Goal: Task Accomplishment & Management: Manage account settings

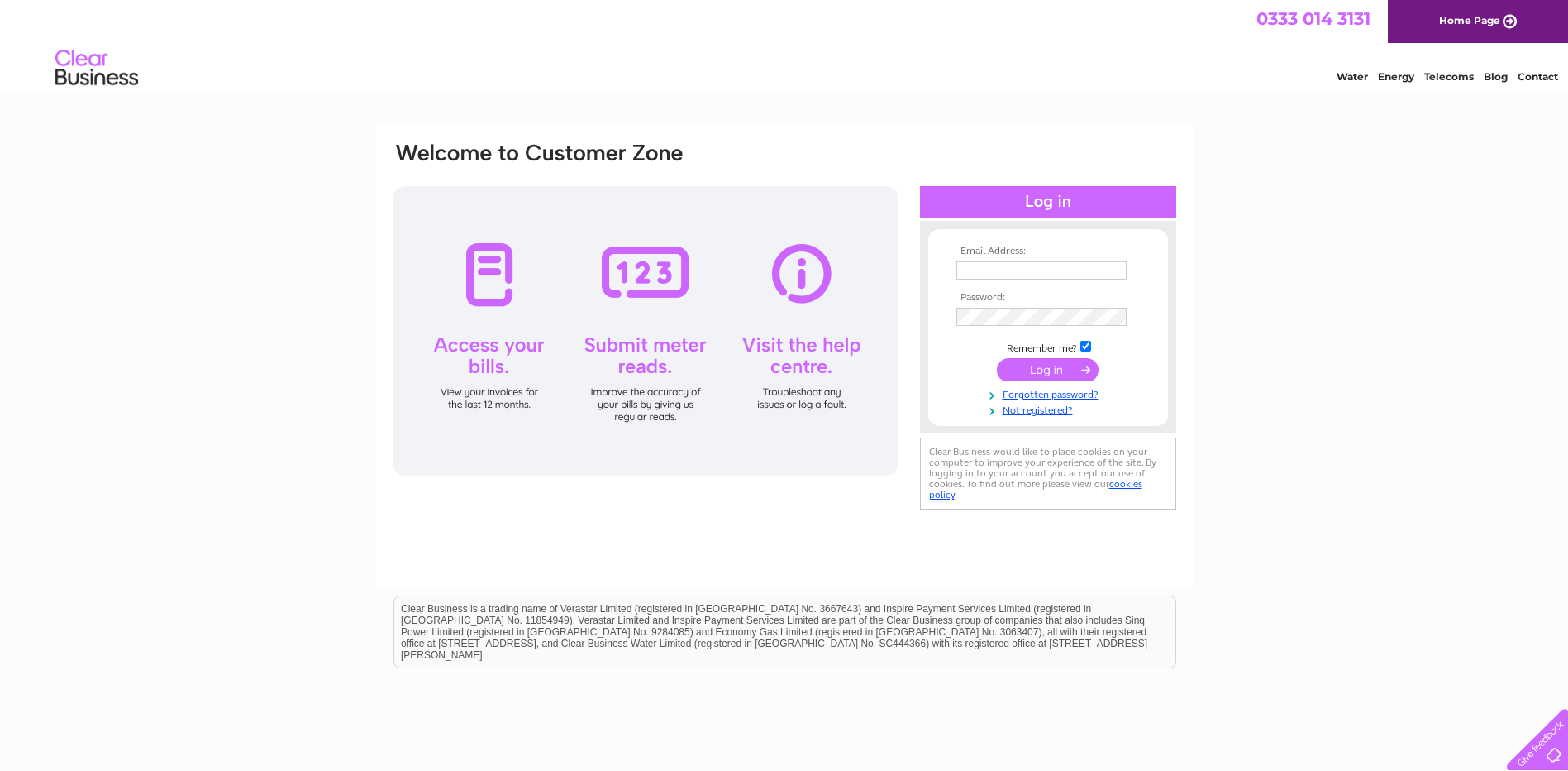
click at [1018, 264] on input "text" at bounding box center [1042, 270] width 171 height 18
type input "office@radixgroup.co.uk"
click at [1045, 371] on input "submit" at bounding box center [1048, 369] width 102 height 23
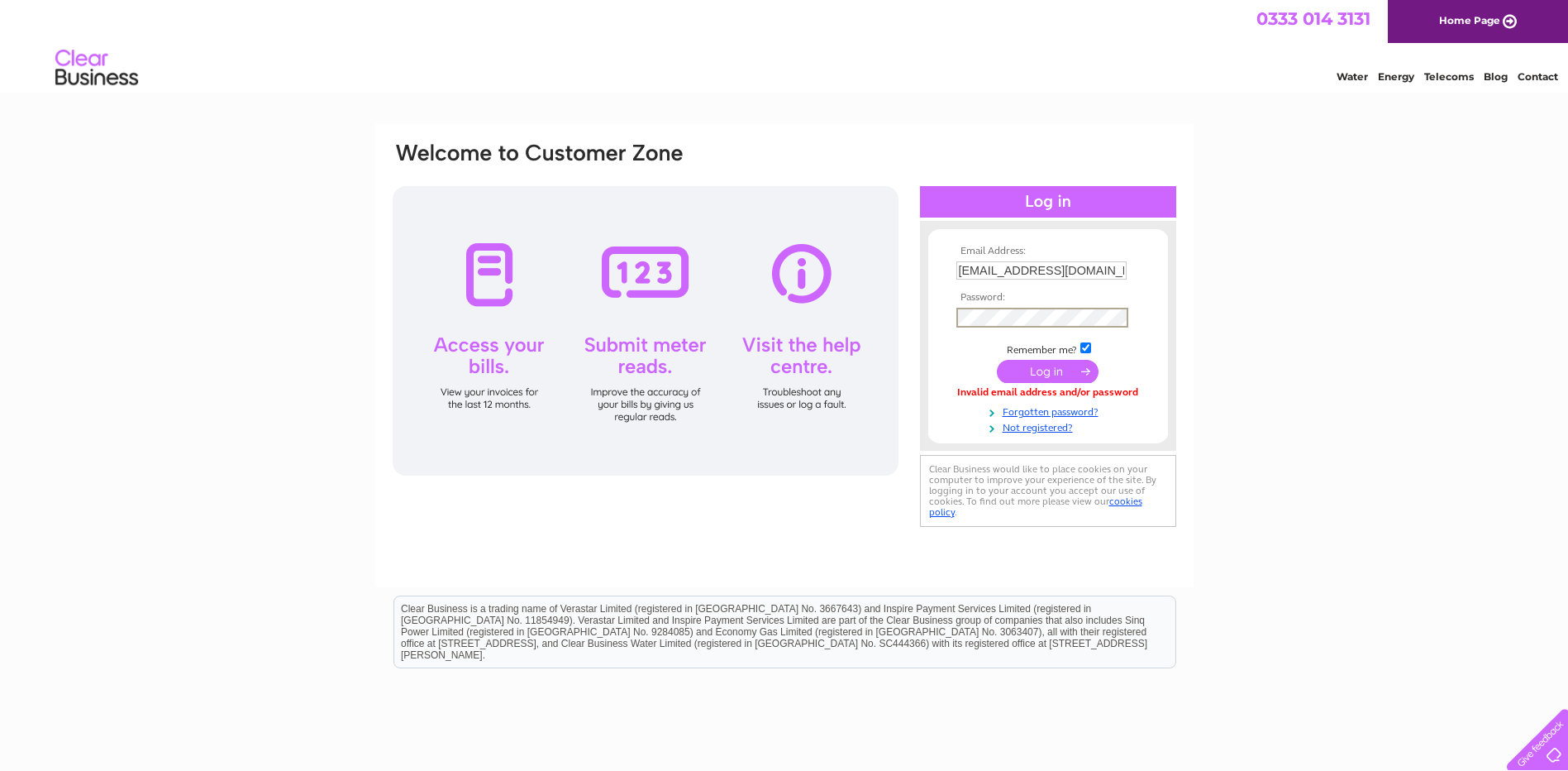
click at [1264, 155] on div "Email Address: office@radixgroup.co.uk Password: Forgotten password?" at bounding box center [784, 497] width 1568 height 746
click at [1037, 373] on input "submit" at bounding box center [1048, 371] width 102 height 23
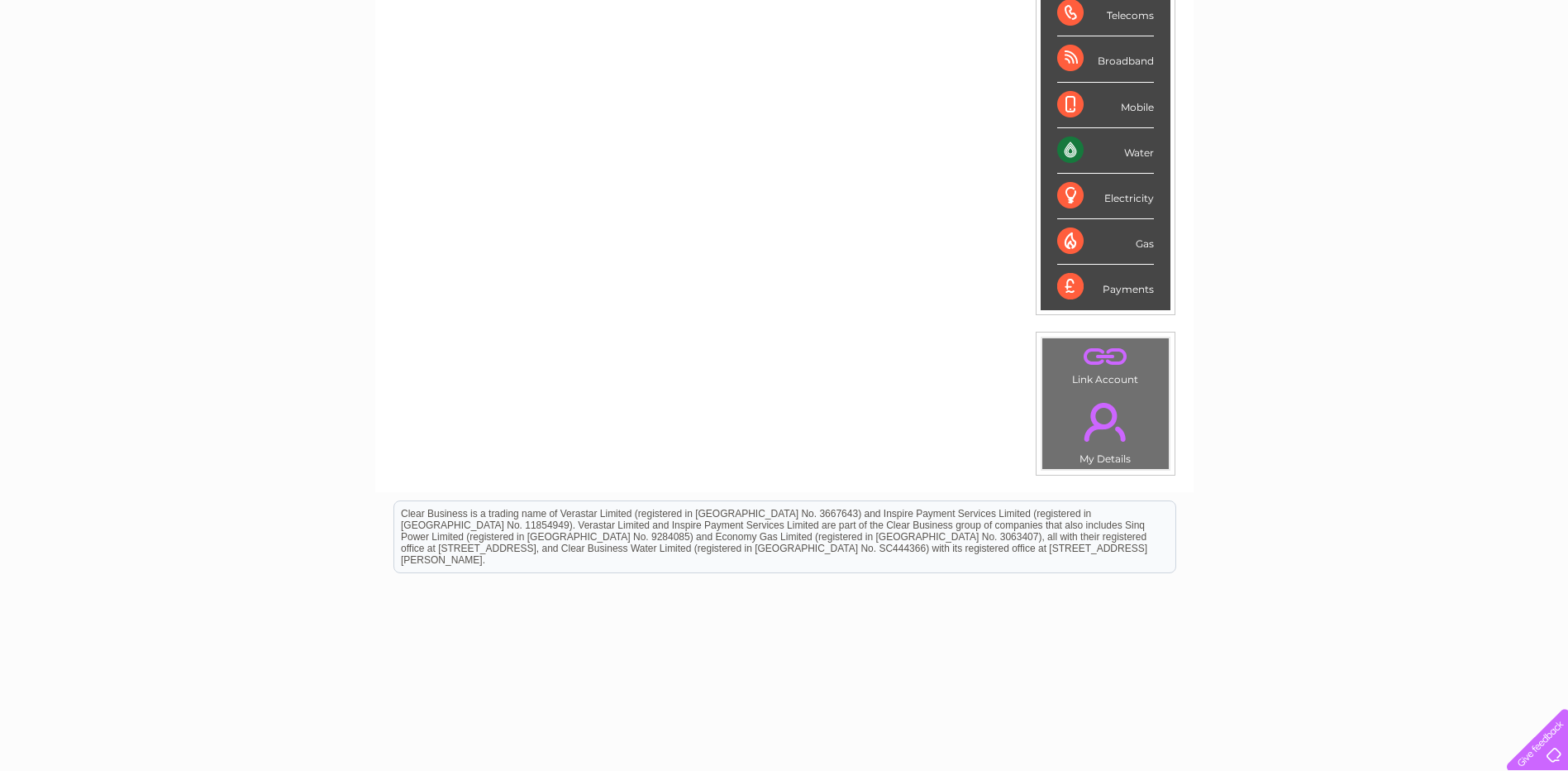
scroll to position [295, 0]
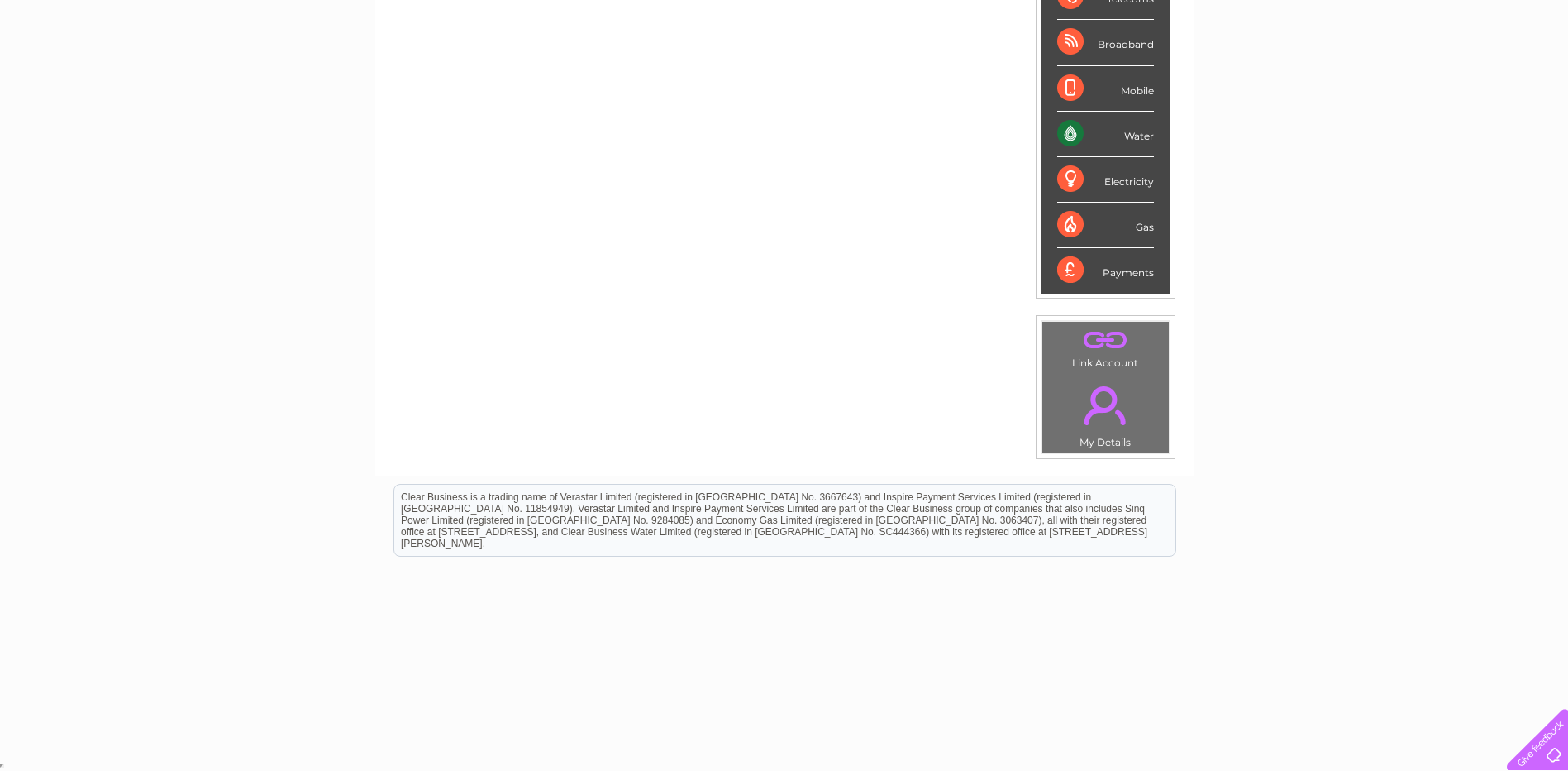
click at [1141, 130] on div "Water" at bounding box center [1106, 134] width 97 height 46
click at [1061, 129] on div "Water" at bounding box center [1106, 134] width 97 height 46
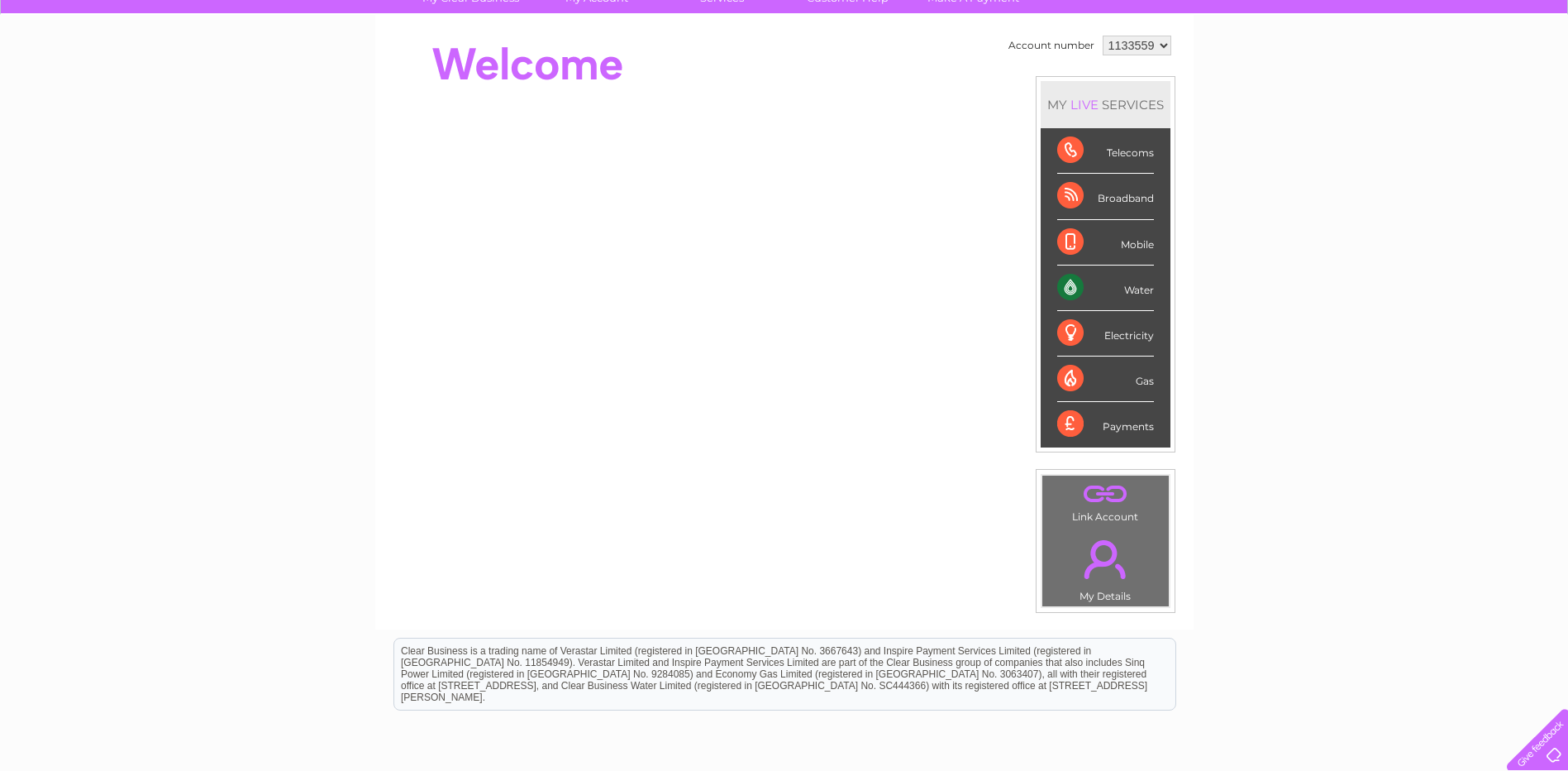
scroll to position [0, 0]
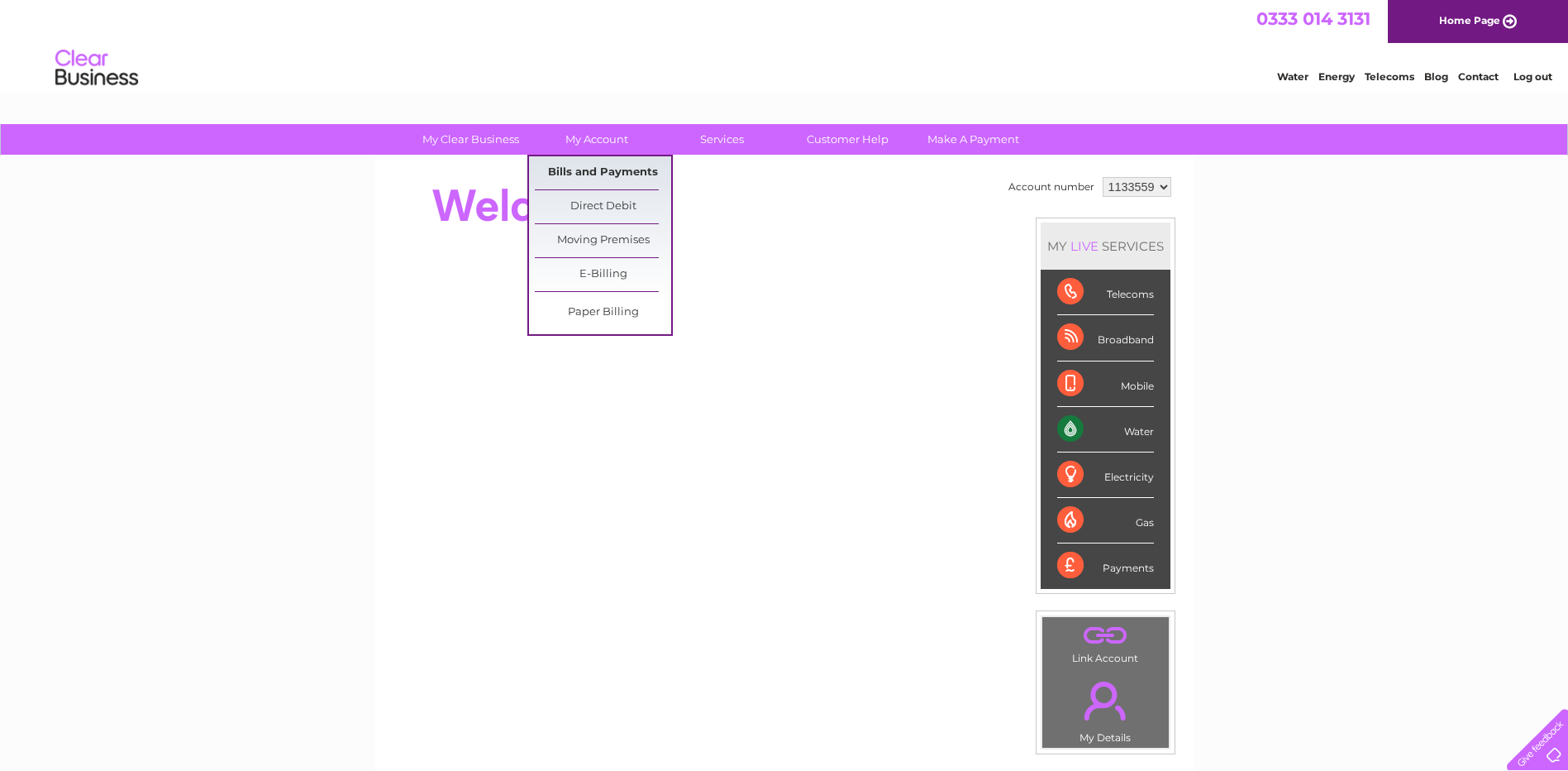
click at [609, 166] on link "Bills and Payments" at bounding box center [603, 172] width 136 height 33
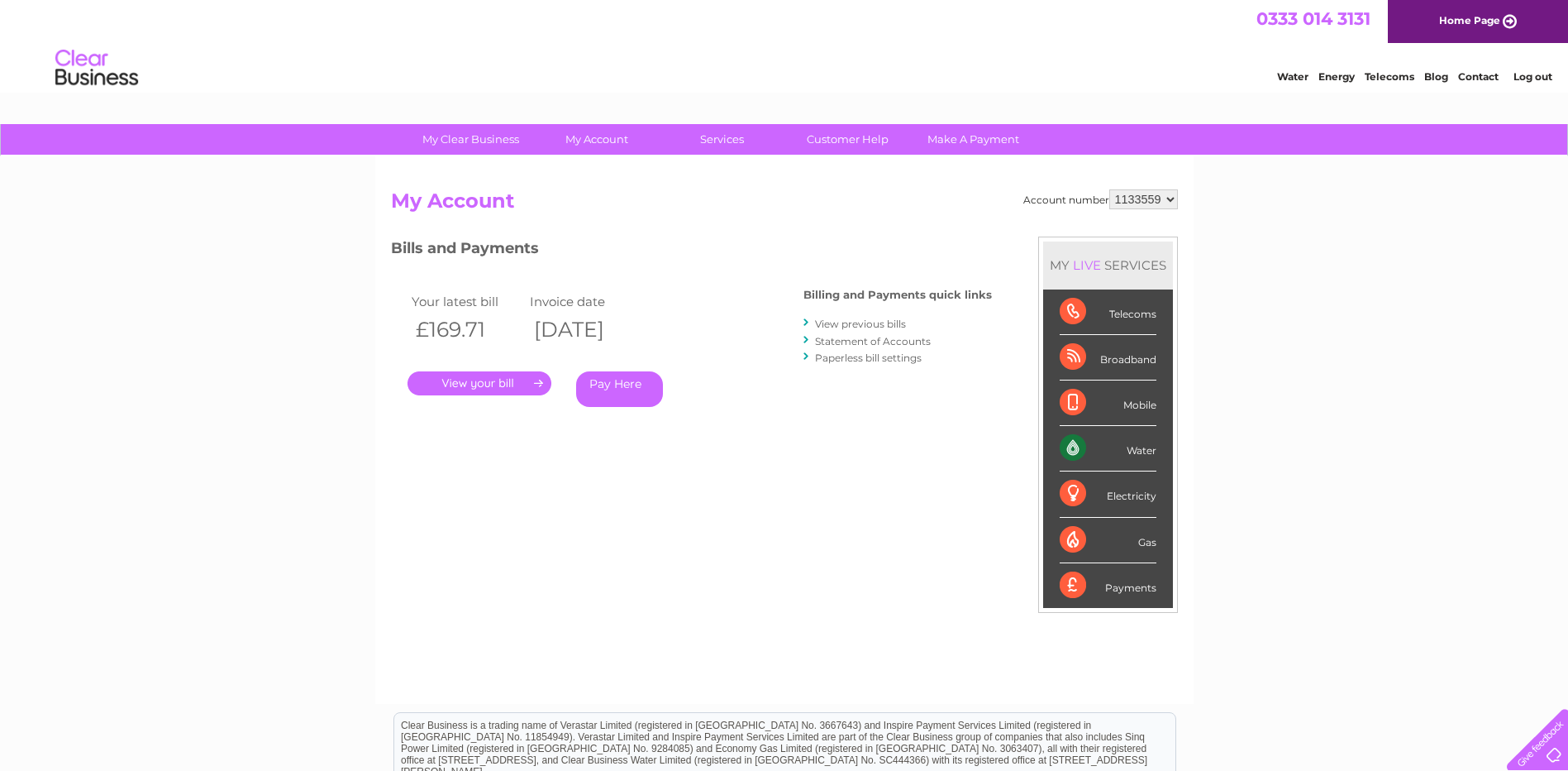
click at [497, 379] on link "." at bounding box center [479, 384] width 144 height 24
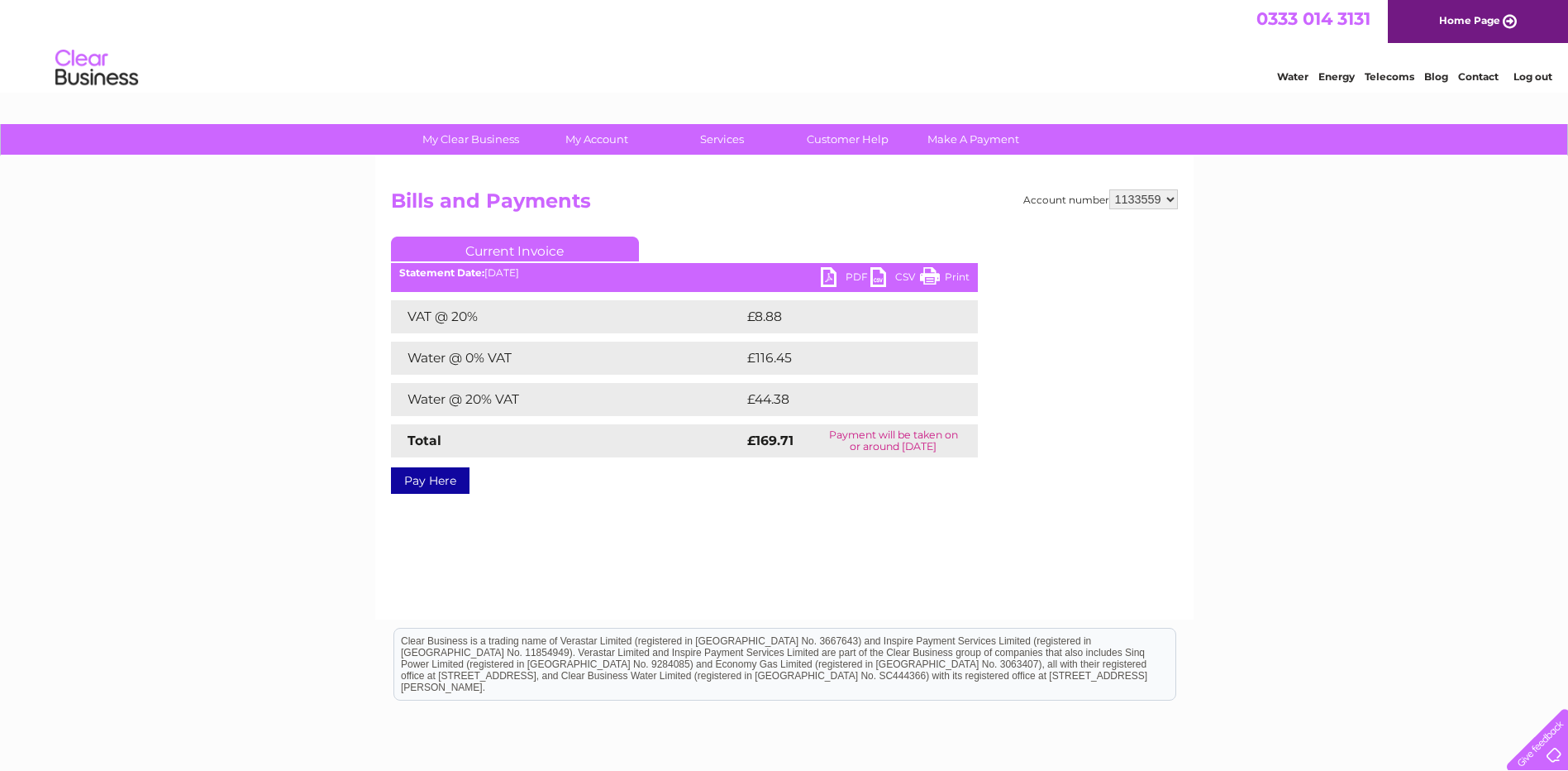
click at [828, 275] on link "PDF" at bounding box center [846, 279] width 50 height 24
